Goal: Check status: Check status

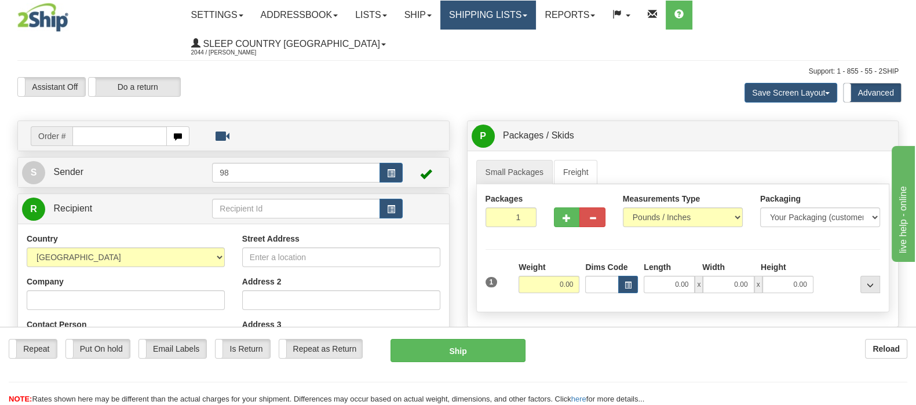
click at [536, 24] on link "Shipping lists" at bounding box center [489, 15] width 96 height 29
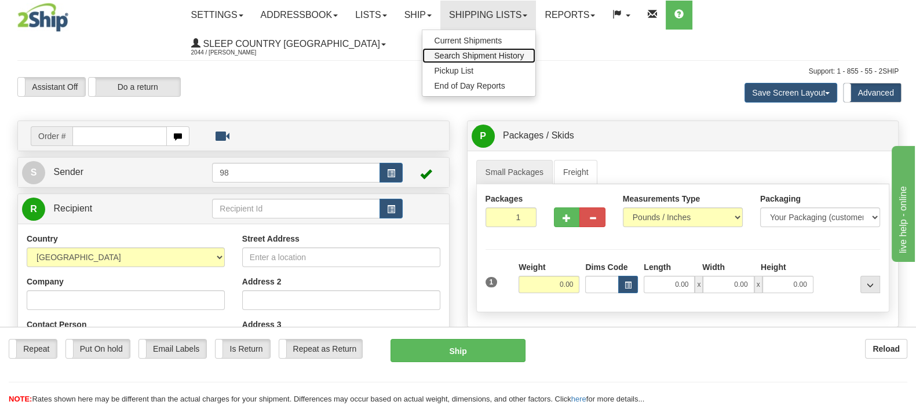
click at [536, 49] on link "Search Shipment History" at bounding box center [479, 55] width 113 height 15
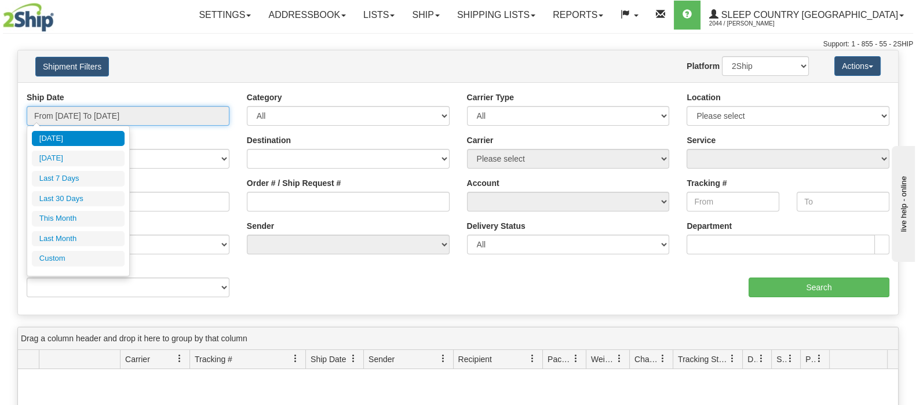
click at [96, 107] on input "From 09/30/2025 To 10/01/2025" at bounding box center [128, 116] width 203 height 20
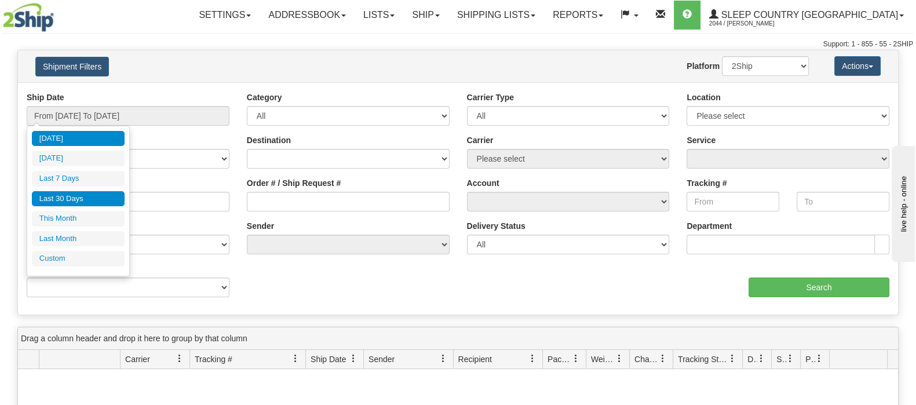
click at [104, 192] on li "Last 30 Days" at bounding box center [78, 199] width 93 height 16
type input "From 09/02/2025 To 10/01/2025"
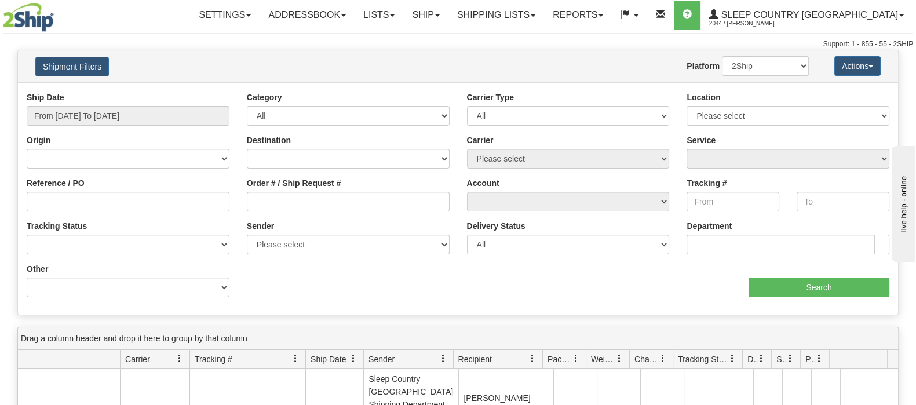
click at [273, 191] on div "Order # / Ship Request #" at bounding box center [348, 194] width 203 height 34
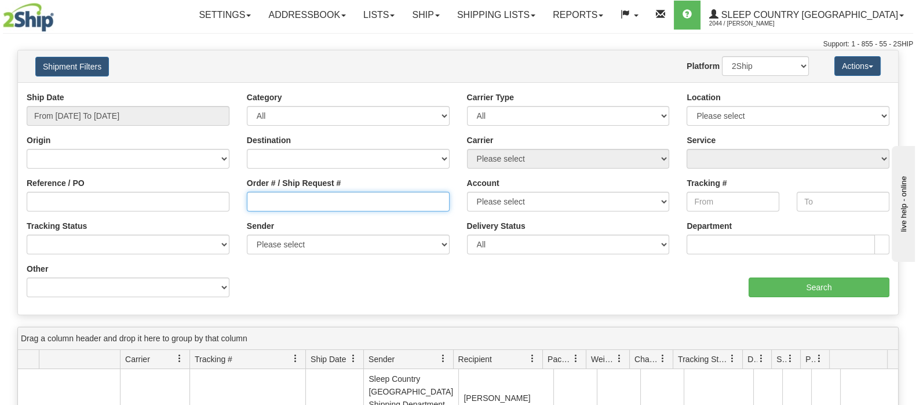
click at [330, 200] on input "Order # / Ship Request #" at bounding box center [348, 202] width 203 height 20
paste input "9002I136034"
type input "9002I136034"
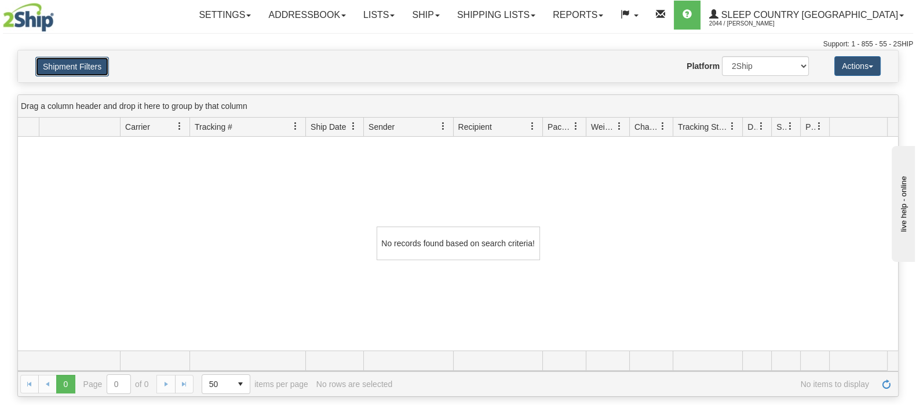
click at [57, 60] on button "Shipment Filters" at bounding box center [72, 67] width 74 height 20
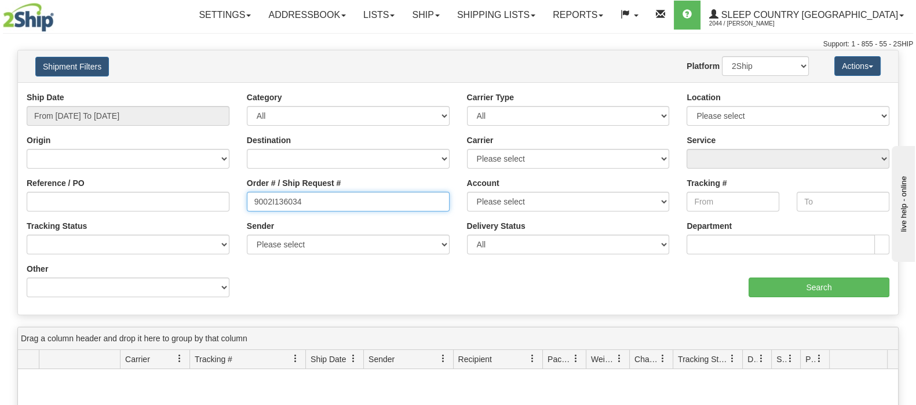
click at [198, 92] on div "Reference / PO Order # / Ship Request # 9002I136034 Account Please select Canad…" at bounding box center [458, 92] width 880 height 0
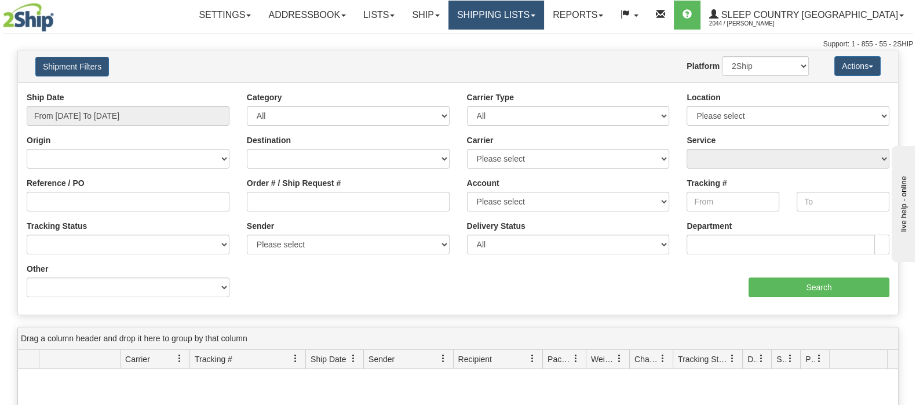
click at [538, 20] on link "Shipping lists" at bounding box center [497, 15] width 96 height 29
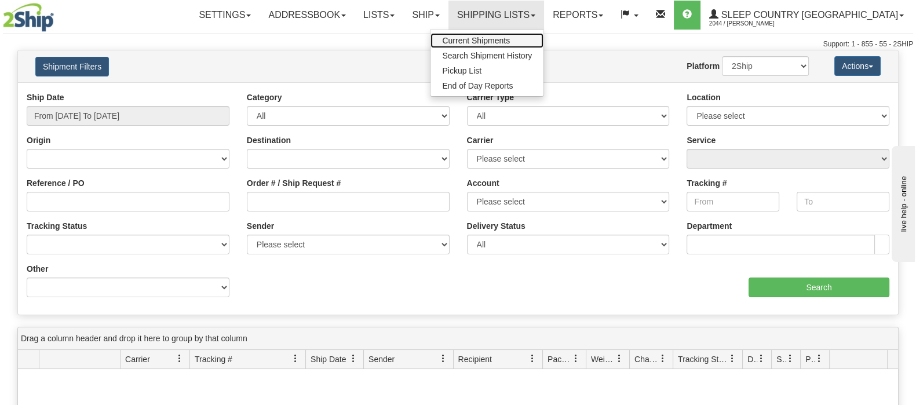
click at [510, 36] on span "Current Shipments" at bounding box center [476, 40] width 68 height 9
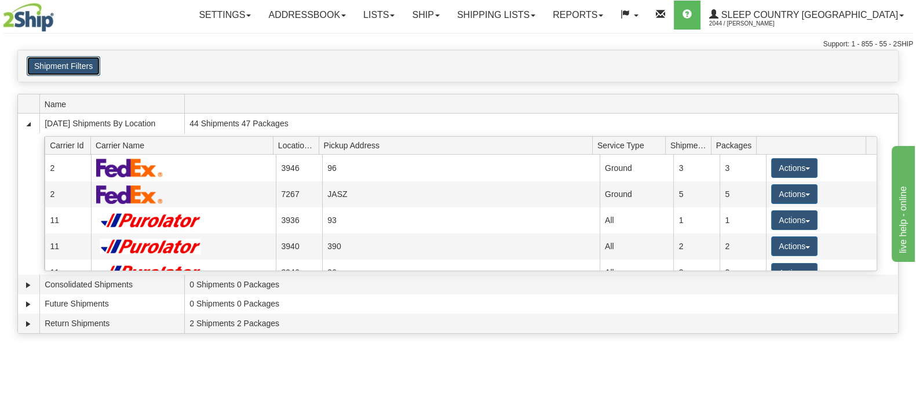
click at [95, 72] on button "Shipment Filters" at bounding box center [64, 66] width 74 height 20
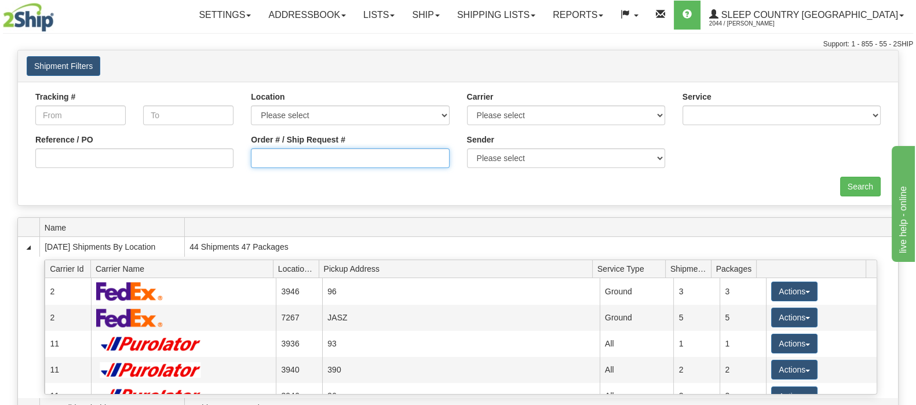
click at [300, 159] on input "Order # / Ship Request #" at bounding box center [350, 158] width 198 height 20
paste input "9002I136034"
type input "9002I136034"
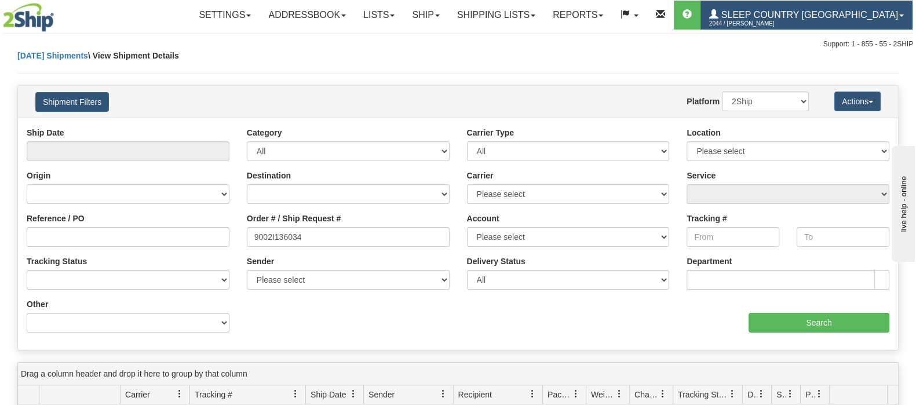
click at [829, 9] on link "Sleep Country Canada 2044 / Bernard Cabana" at bounding box center [807, 15] width 212 height 29
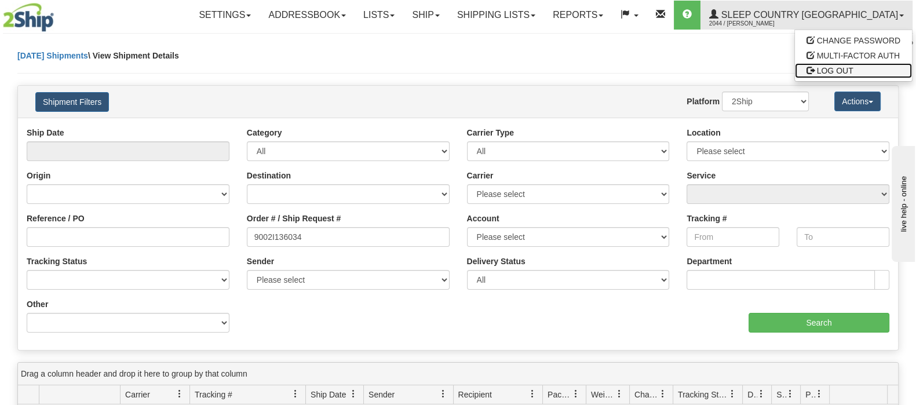
click at [827, 73] on span "LOG OUT" at bounding box center [835, 70] width 37 height 9
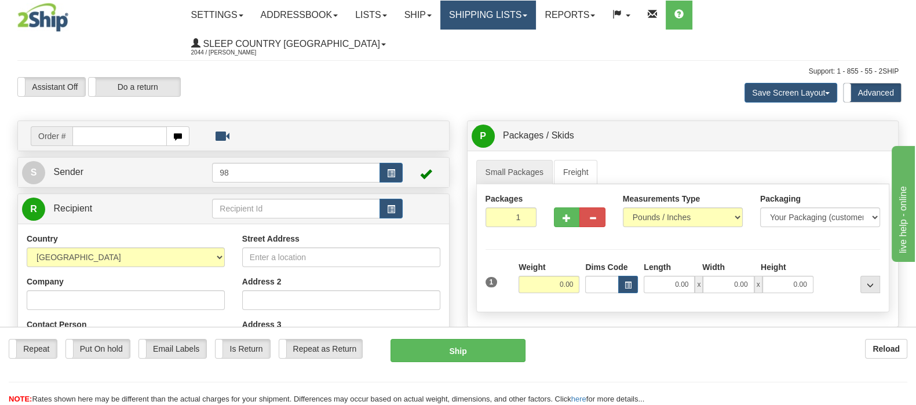
click at [536, 16] on link "Shipping lists" at bounding box center [489, 15] width 96 height 29
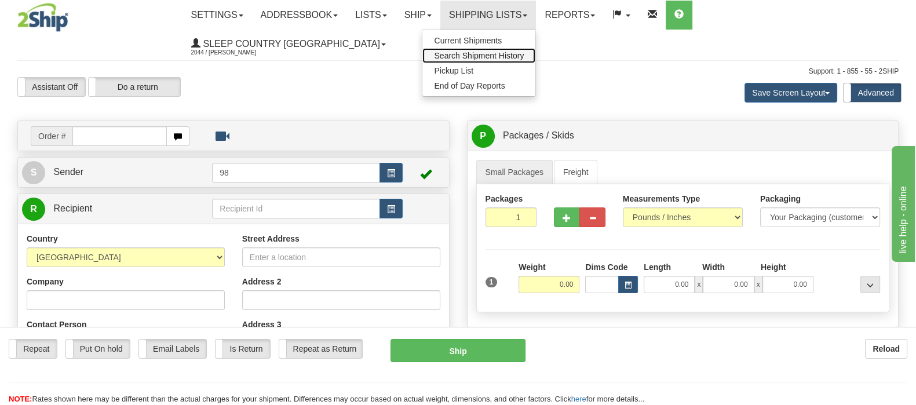
click at [524, 54] on span "Search Shipment History" at bounding box center [479, 55] width 90 height 9
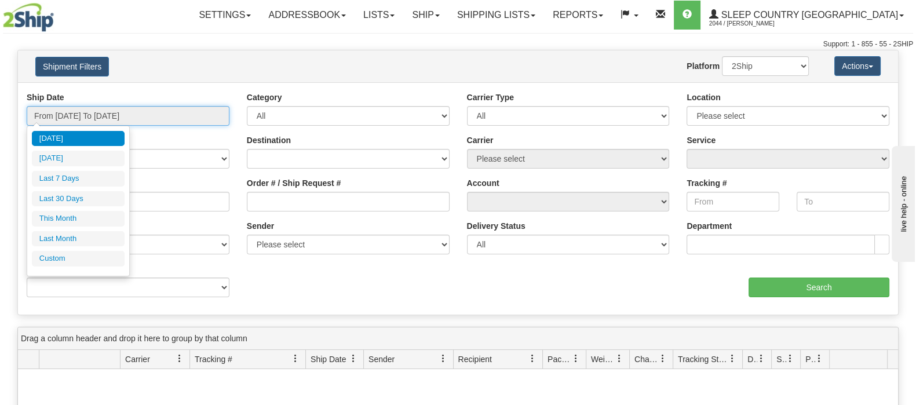
click at [152, 111] on input "From [DATE] To [DATE]" at bounding box center [128, 116] width 203 height 20
click at [125, 192] on div "[DATE] [DATE] Last 7 Days Last 30 Days This Month Last Month Custom Apply Cance…" at bounding box center [78, 201] width 103 height 151
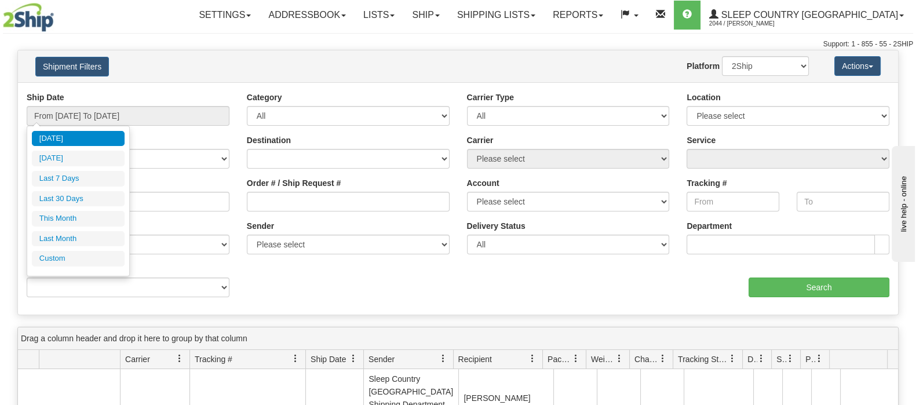
drag, startPoint x: 115, startPoint y: 195, endPoint x: 126, endPoint y: 200, distance: 12.2
click at [116, 195] on li "Last 30 Days" at bounding box center [78, 199] width 93 height 16
type input "From [DATE] To [DATE]"
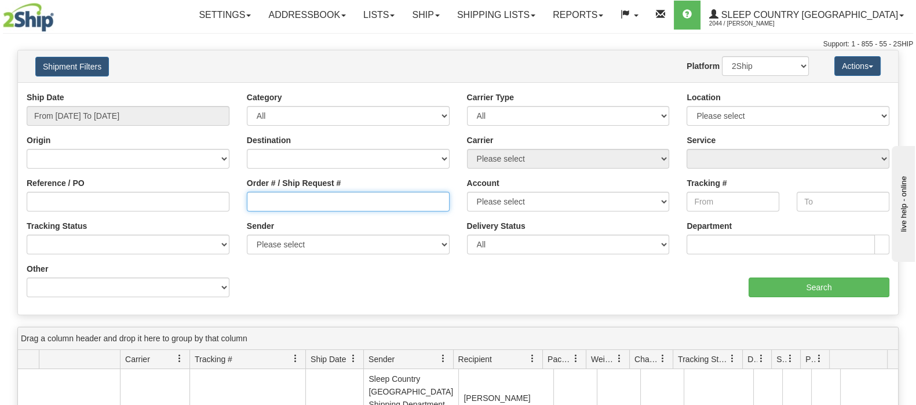
drag, startPoint x: 267, startPoint y: 203, endPoint x: 273, endPoint y: 204, distance: 6.4
click at [267, 203] on input "Order # / Ship Request #" at bounding box center [348, 202] width 203 height 20
paste input "9002I136034"
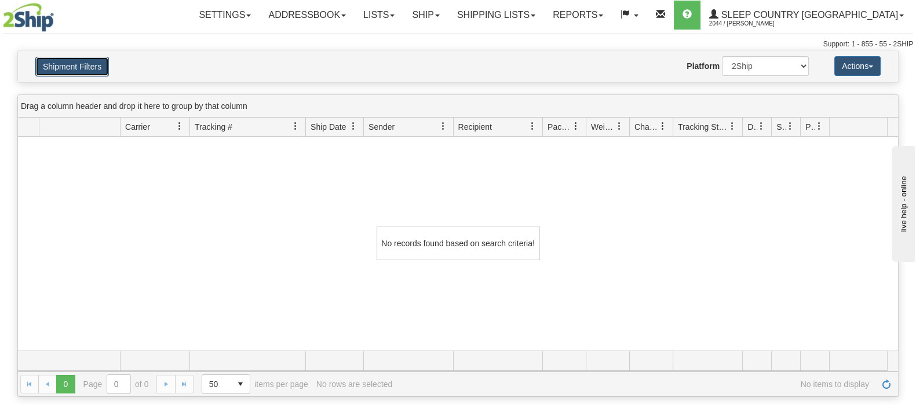
click at [76, 62] on button "Shipment Filters" at bounding box center [72, 67] width 74 height 20
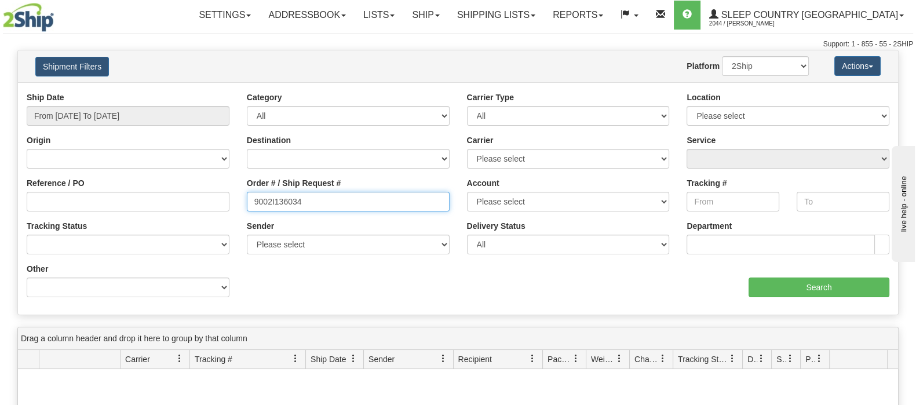
drag, startPoint x: 313, startPoint y: 201, endPoint x: 123, endPoint y: 195, distance: 189.6
click at [121, 92] on div "Reference / PO Order # / Ship Request # 9002I136034 Account Please select [GEOG…" at bounding box center [458, 92] width 880 height 0
paste input "099703"
type input "9002I099703"
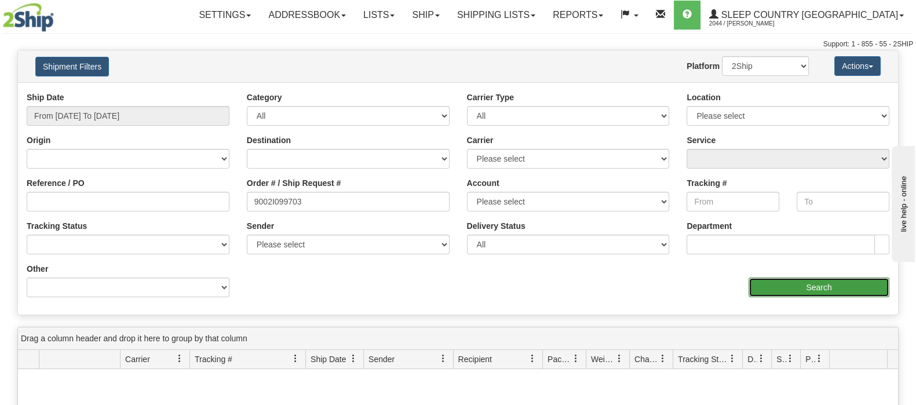
click at [812, 286] on input "Search" at bounding box center [819, 288] width 141 height 20
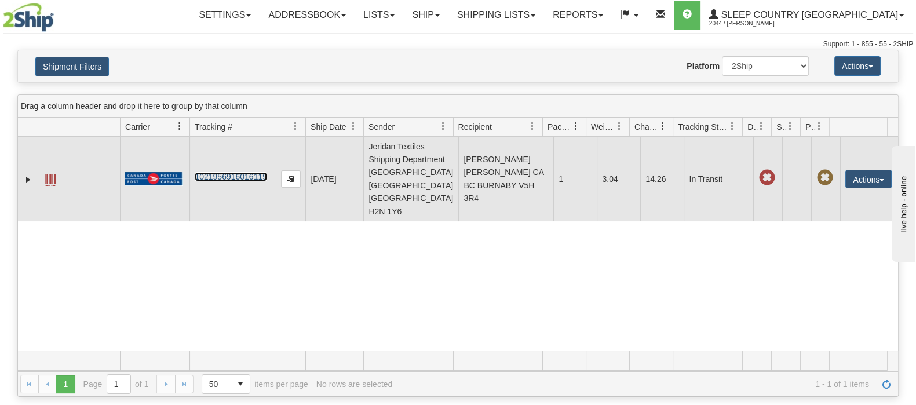
click at [229, 172] on link "1021956916016119" at bounding box center [231, 176] width 72 height 9
